Goal: Navigation & Orientation: Understand site structure

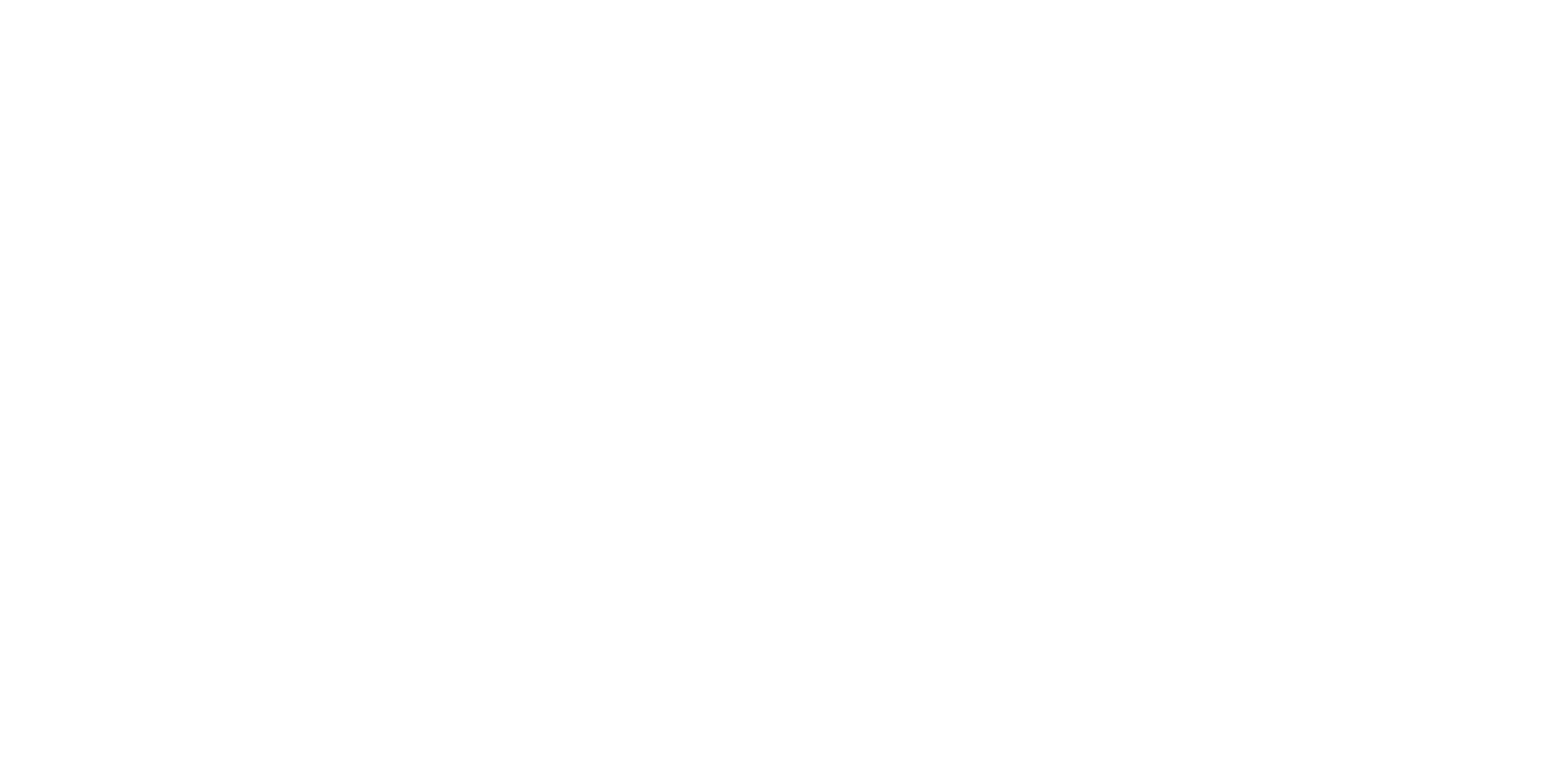
drag, startPoint x: 312, startPoint y: 275, endPoint x: 413, endPoint y: 56, distance: 240.4
click at [413, 56] on div at bounding box center [779, 389] width 1559 height 778
